Goal: Information Seeking & Learning: Learn about a topic

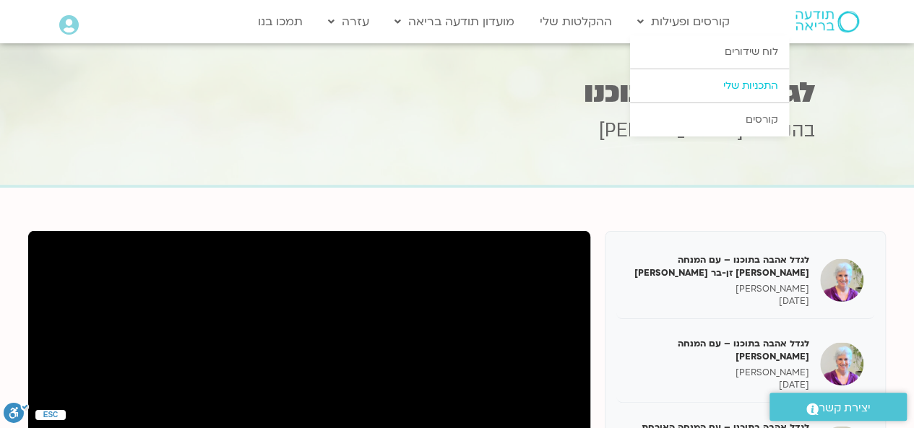
click at [767, 90] on link "התכניות שלי" at bounding box center [709, 85] width 159 height 33
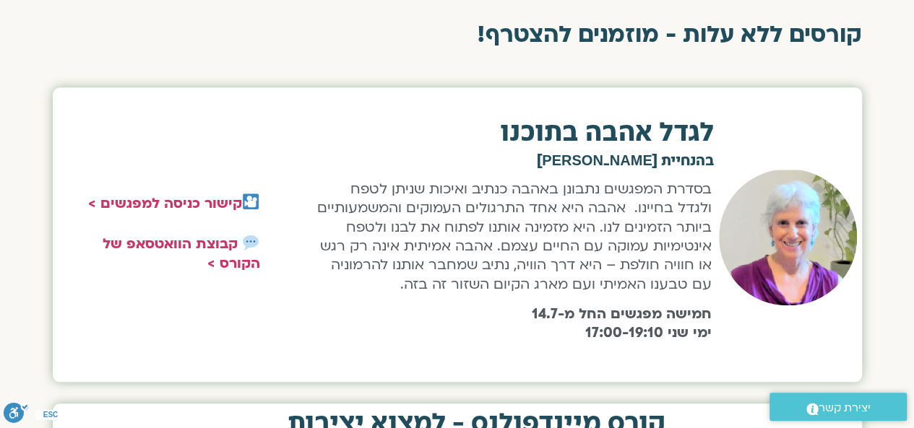
scroll to position [433, 0]
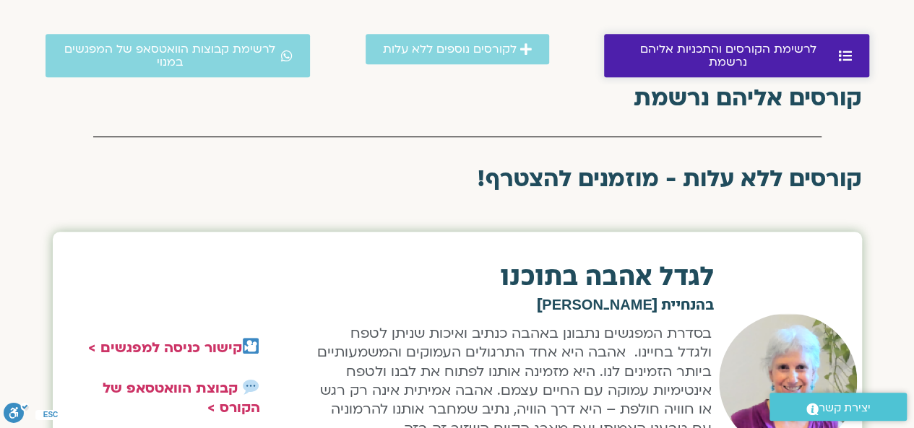
click at [851, 51] on icon at bounding box center [845, 55] width 13 height 13
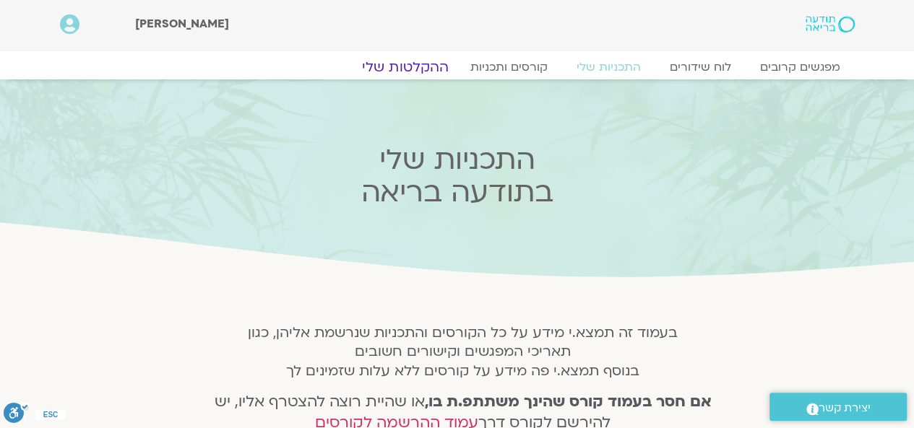
click at [417, 66] on link "ההקלטות שלי" at bounding box center [405, 67] width 121 height 17
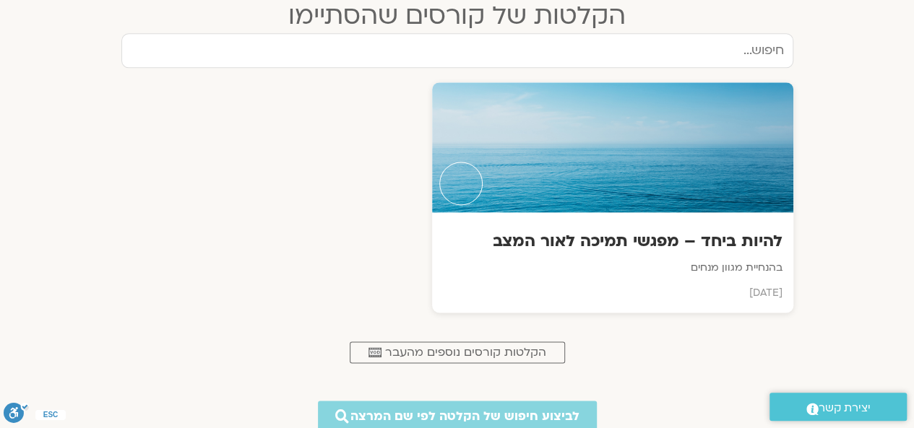
scroll to position [939, 0]
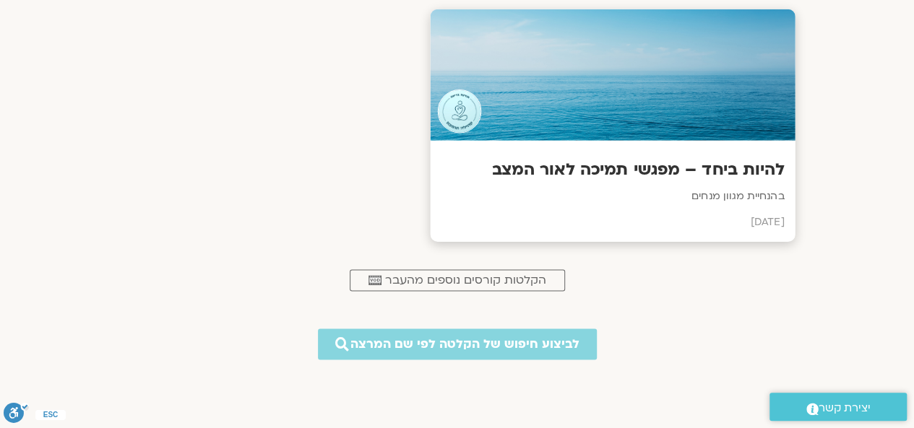
click at [647, 170] on h3 "להיות ביחד – מפגשי תמיכה לאור המצב" at bounding box center [612, 170] width 343 height 22
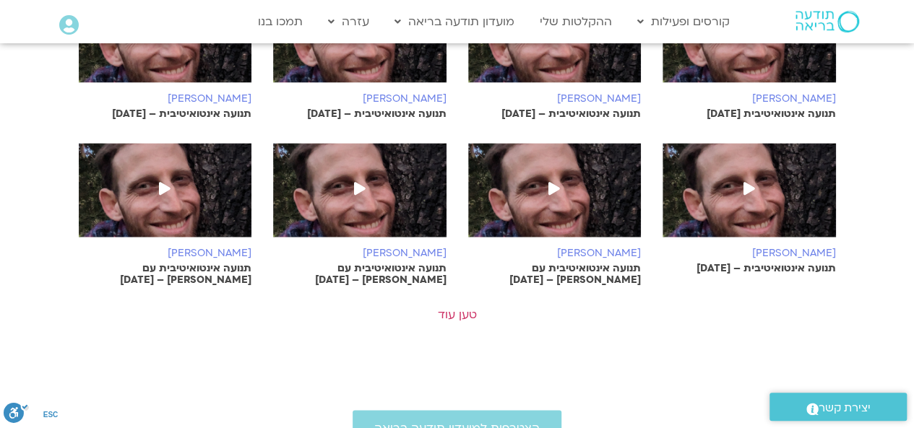
scroll to position [1011, 0]
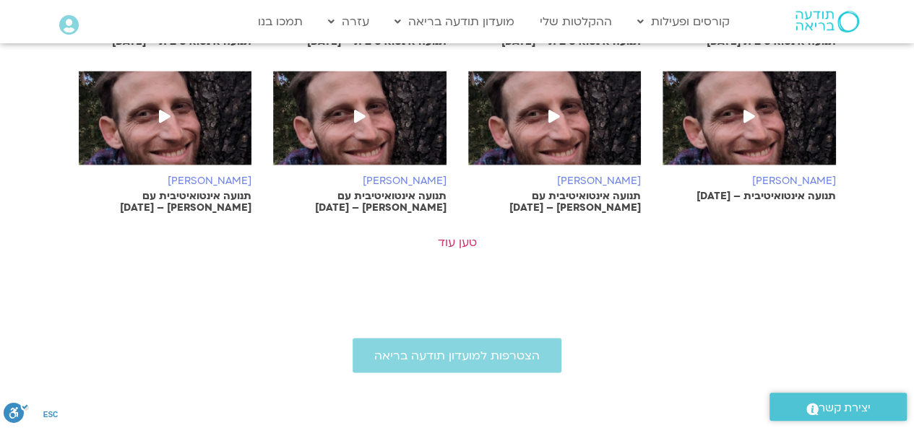
click at [462, 235] on link "טען עוד" at bounding box center [457, 243] width 39 height 16
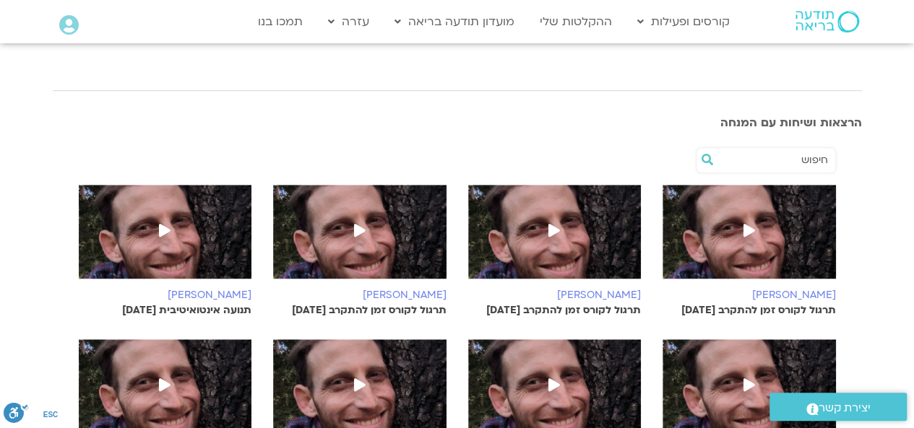
scroll to position [289, 0]
